Goal: Task Accomplishment & Management: Manage account settings

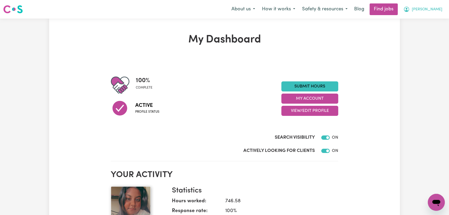
click at [437, 13] on button "[PERSON_NAME]" at bounding box center [423, 9] width 46 height 11
click at [429, 20] on link "My Account" at bounding box center [424, 21] width 42 height 10
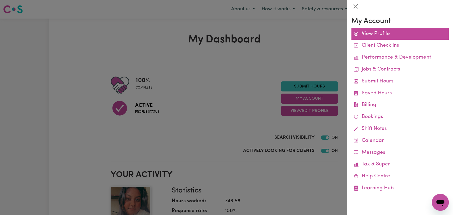
click at [392, 35] on link "View Profile" at bounding box center [400, 34] width 97 height 12
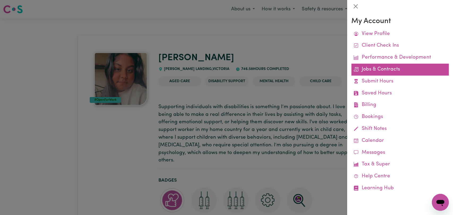
click at [398, 69] on link "Jobs & Contracts" at bounding box center [400, 70] width 97 height 12
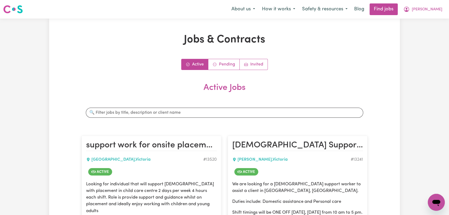
click at [216, 92] on h2 "Active Jobs" at bounding box center [225, 92] width 286 height 19
click at [227, 65] on link "Pending" at bounding box center [223, 64] width 31 height 11
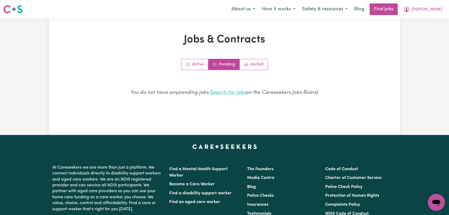
click at [228, 92] on link "Search for jobs" at bounding box center [228, 92] width 36 height 5
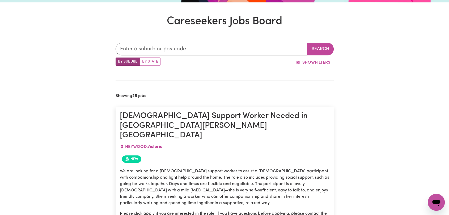
scroll to position [155, 0]
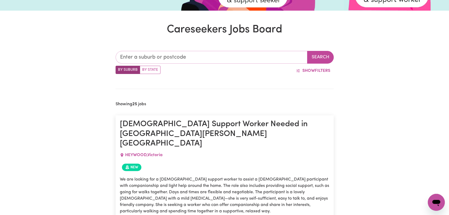
click at [183, 57] on input "text" at bounding box center [212, 57] width 192 height 13
type input "n"
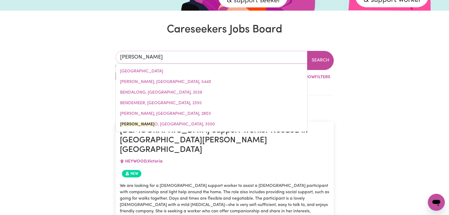
type input "bendigo"
type input "bendigo, [GEOGRAPHIC_DATA], 3550"
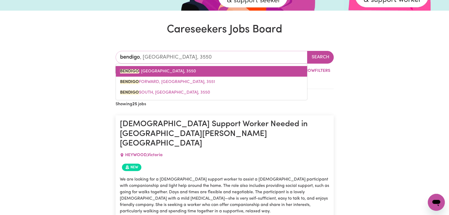
click at [172, 71] on link "BENDIGO , [GEOGRAPHIC_DATA], 3550" at bounding box center [211, 71] width 191 height 11
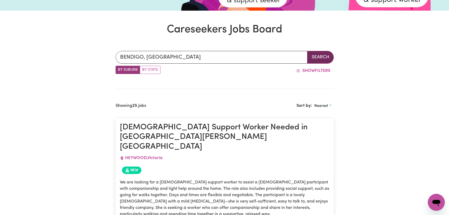
click at [309, 57] on button "Search" at bounding box center [320, 57] width 27 height 13
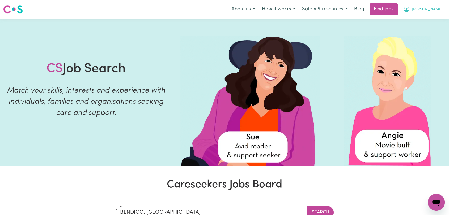
click at [437, 11] on span "[PERSON_NAME]" at bounding box center [427, 10] width 31 height 6
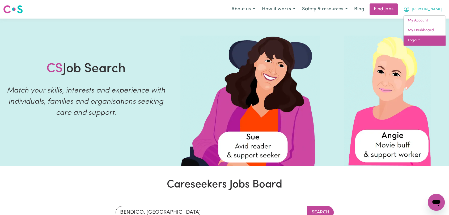
click at [424, 40] on link "Logout" at bounding box center [424, 41] width 42 height 10
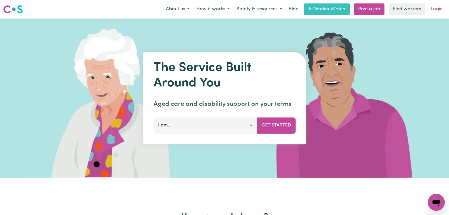
click at [432, 6] on link "Login" at bounding box center [436, 9] width 18 height 12
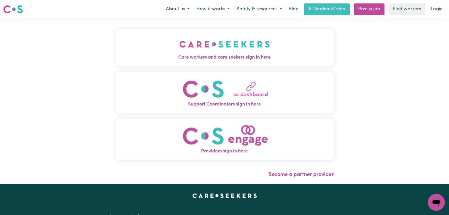
click at [212, 36] on img "Care workers and care seekers sign in here" at bounding box center [224, 45] width 91 height 20
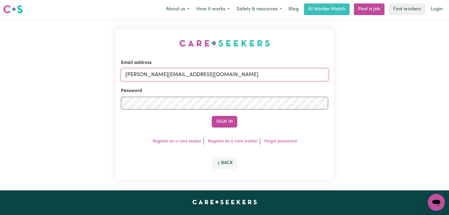
click at [237, 75] on input "[PERSON_NAME][EMAIL_ADDRESS][DOMAIN_NAME]" at bounding box center [224, 75] width 207 height 13
drag, startPoint x: 154, startPoint y: 75, endPoint x: 281, endPoint y: 67, distance: 127.7
click at [281, 67] on div "Email address Superuser~[EMAIL_ADDRESS][DOMAIN_NAME]" at bounding box center [224, 70] width 207 height 22
type input "Superuser~[EMAIL_ADDRESS][DOMAIN_NAME]"
click at [218, 125] on button "Sign In" at bounding box center [224, 122] width 25 height 12
